Goal: Transaction & Acquisition: Purchase product/service

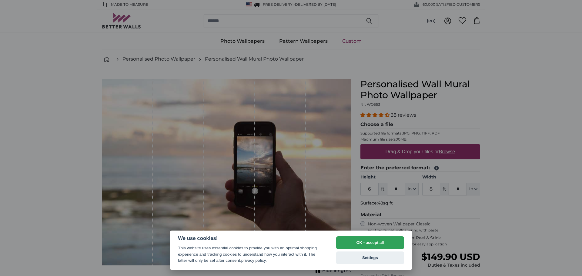
click at [373, 188] on div at bounding box center [291, 138] width 582 height 276
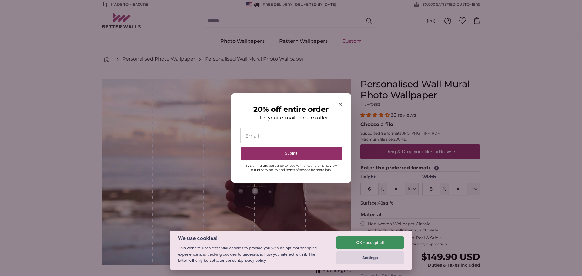
click at [378, 242] on div at bounding box center [291, 138] width 582 height 276
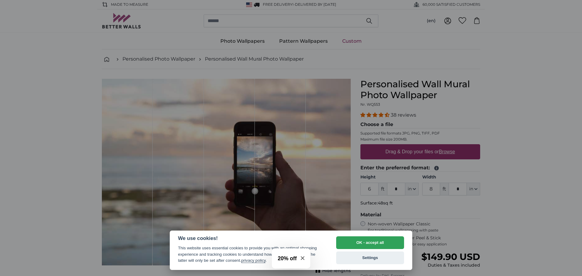
click at [373, 186] on div at bounding box center [291, 138] width 582 height 276
click at [371, 242] on button "OK - accept all" at bounding box center [370, 243] width 68 height 13
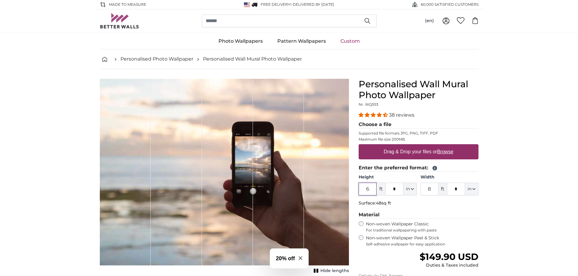
click at [369, 185] on input "6" at bounding box center [367, 189] width 18 height 13
click at [369, 186] on input "6" at bounding box center [367, 189] width 18 height 13
type input "8"
click at [433, 190] on input "8" at bounding box center [429, 189] width 18 height 13
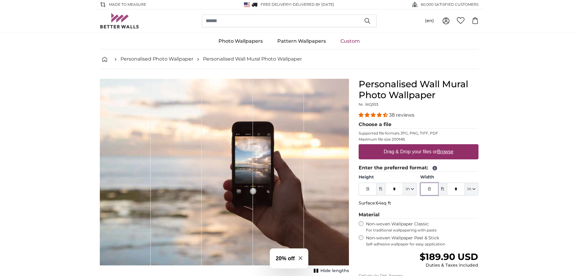
click at [433, 190] on input "8" at bounding box center [429, 189] width 18 height 13
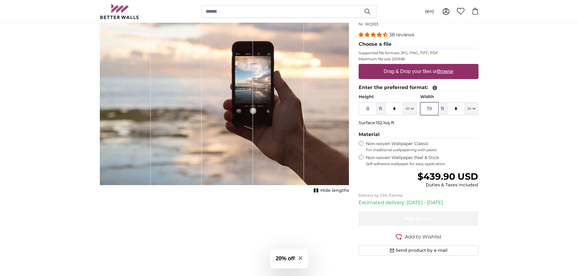
scroll to position [91, 0]
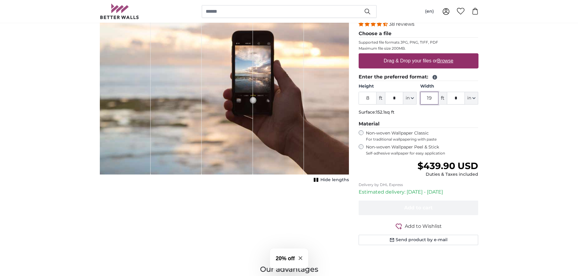
type input "19"
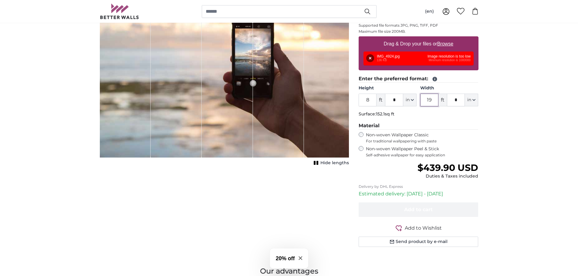
scroll to position [121, 0]
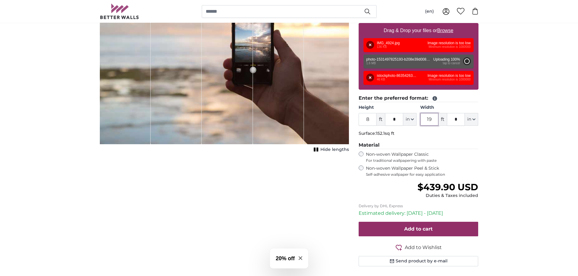
type input "5"
type input "***"
type input "7"
type input "***"
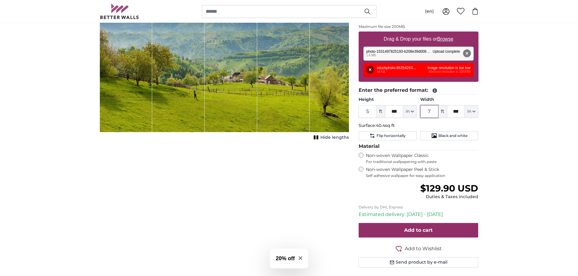
scroll to position [121, 0]
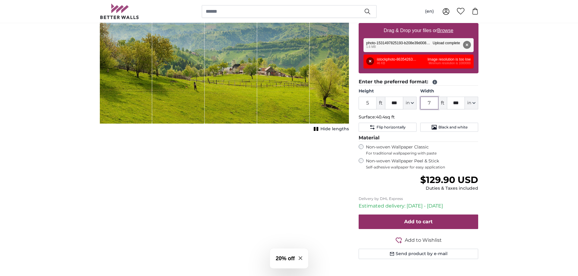
click at [435, 104] on input "7" at bounding box center [429, 103] width 18 height 13
click at [295, 164] on div "Cancel Crop image Hide lengths" at bounding box center [224, 116] width 259 height 316
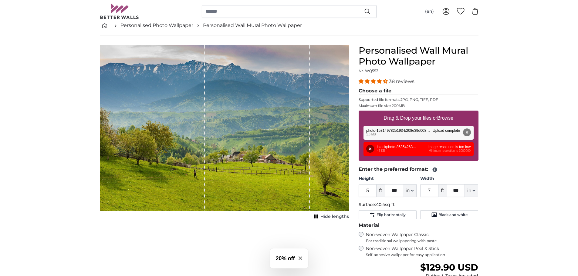
scroll to position [30, 0]
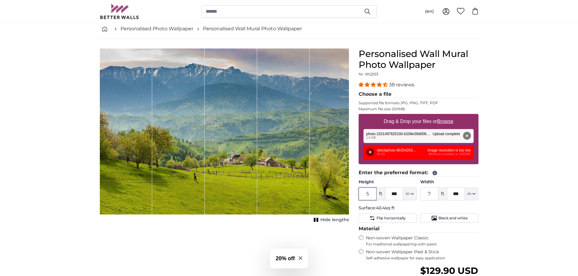
click at [368, 195] on input "5" at bounding box center [367, 194] width 18 height 13
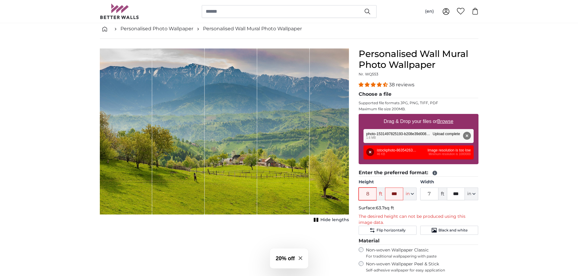
type input "8"
click at [429, 193] on input "7" at bounding box center [429, 194] width 18 height 13
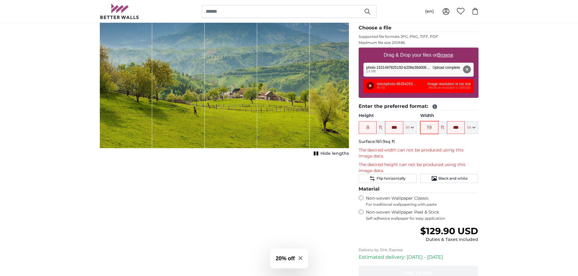
scroll to position [121, 0]
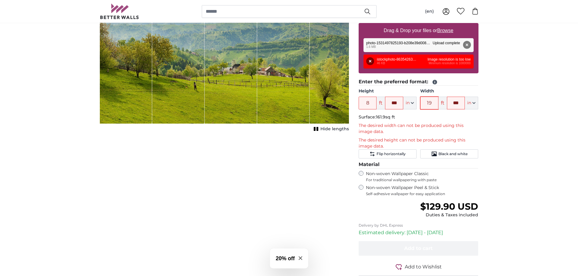
type input "19"
click at [367, 103] on input "8" at bounding box center [367, 103] width 18 height 13
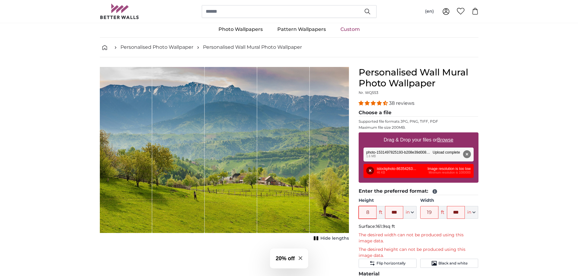
scroll to position [0, 0]
